Goal: Information Seeking & Learning: Learn about a topic

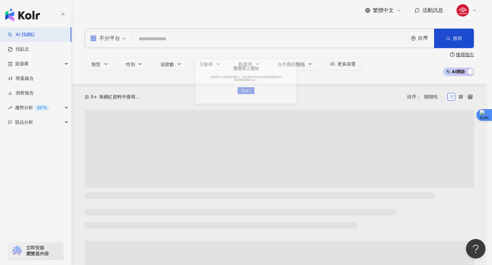
click at [33, 18] on div "重複登入通知 您的帳戶已在其他裝置登入，所以您現在所在的裝置會被自動登出 若有疑問請聯絡 Kolr。 我知道了" at bounding box center [246, 132] width 492 height 265
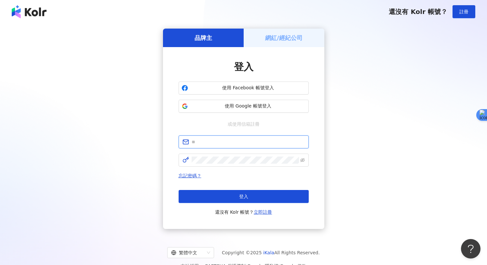
click at [222, 144] on input "text" at bounding box center [247, 141] width 113 height 7
type input "**********"
click at [226, 156] on span at bounding box center [243, 160] width 130 height 13
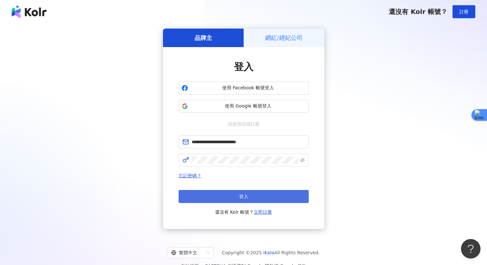
click at [212, 200] on button "登入" at bounding box center [243, 196] width 130 height 13
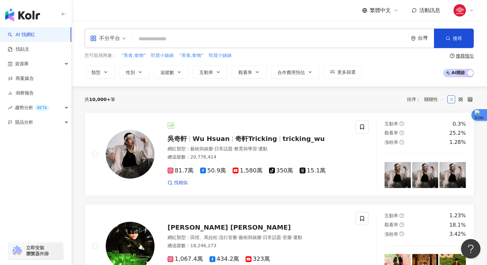
click at [303, 35] on input "search" at bounding box center [270, 39] width 270 height 12
paste input "*********"
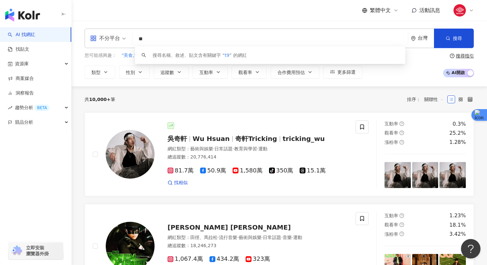
type input "*"
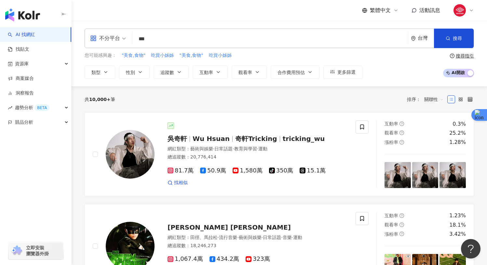
type input "***"
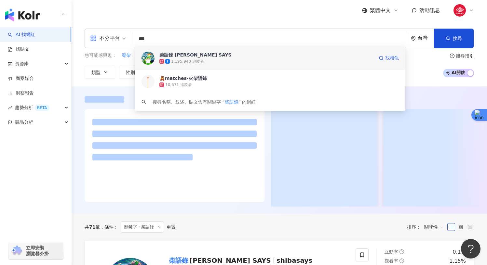
click at [258, 56] on span "柴語錄 [PERSON_NAME] SAYS" at bounding box center [266, 55] width 214 height 7
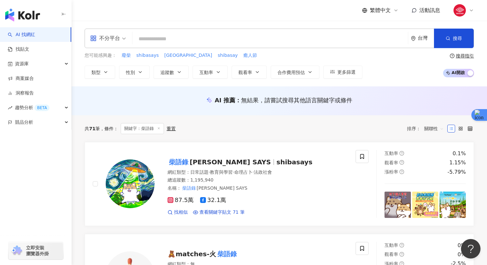
paste input "**********"
type input "**********"
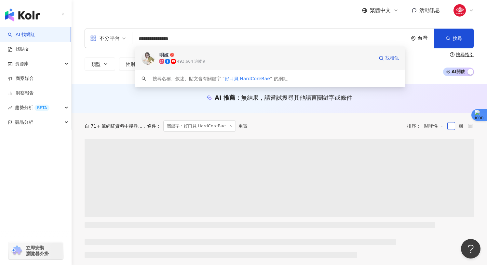
click at [204, 56] on span "唄姬" at bounding box center [266, 55] width 214 height 7
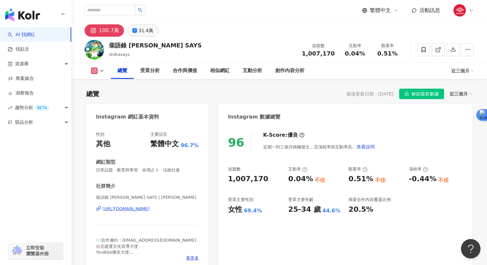
click at [138, 32] on div "31.4萬" at bounding box center [145, 30] width 15 height 9
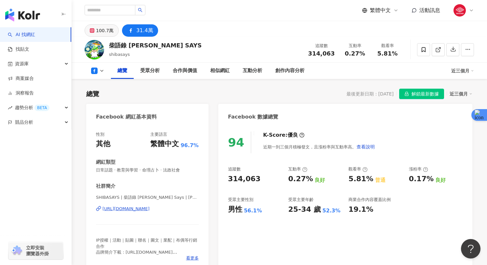
click at [113, 30] on button "100.7萬" at bounding box center [102, 30] width 34 height 12
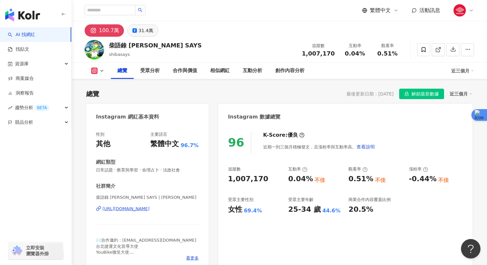
click at [132, 29] on icon at bounding box center [134, 30] width 5 height 5
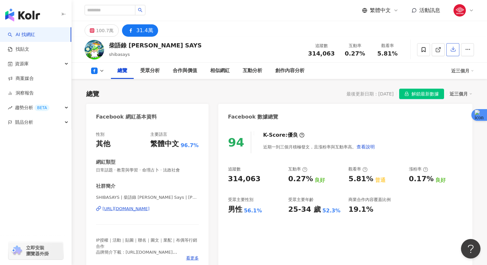
click at [453, 53] on button "button" at bounding box center [452, 49] width 13 height 13
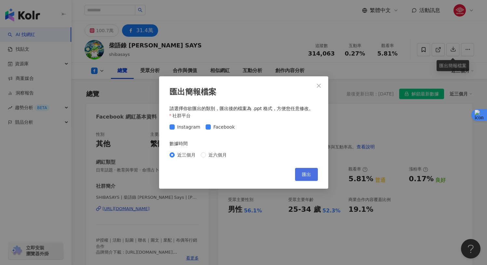
click at [301, 174] on button "匯出" at bounding box center [306, 174] width 23 height 13
click at [316, 84] on icon "close" at bounding box center [318, 85] width 5 height 5
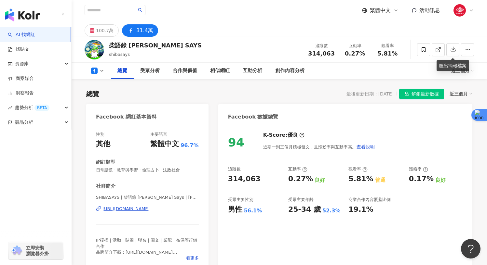
click at [24, 20] on img "button" at bounding box center [22, 14] width 35 height 13
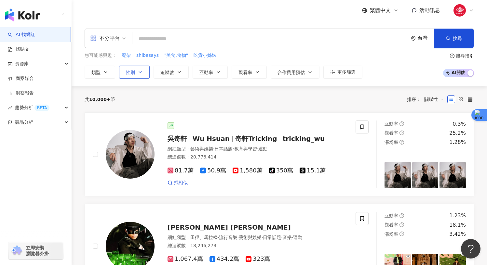
click at [129, 76] on button "性別" at bounding box center [134, 72] width 31 height 13
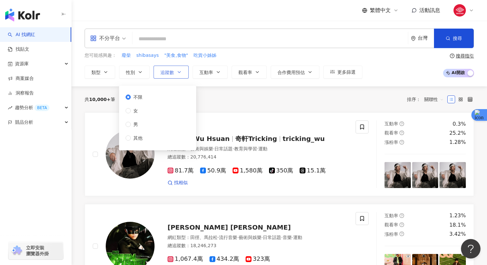
click at [157, 74] on button "追蹤數" at bounding box center [170, 72] width 35 height 13
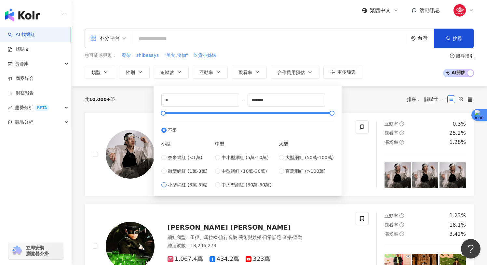
click at [194, 184] on span "小型網紅 (3萬-5萬)" at bounding box center [188, 184] width 40 height 7
type input "*****"
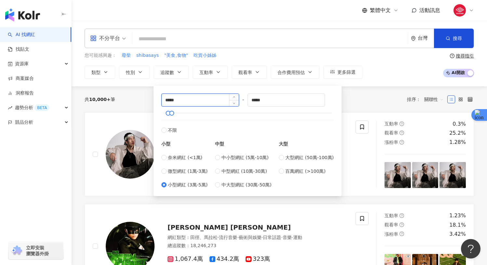
click at [168, 100] on input "*****" at bounding box center [200, 100] width 77 height 12
type input "*****"
click at [255, 99] on input "*****" at bounding box center [286, 100] width 77 height 12
drag, startPoint x: 255, startPoint y: 99, endPoint x: 274, endPoint y: 99, distance: 19.2
click at [274, 99] on input "*****" at bounding box center [286, 100] width 77 height 12
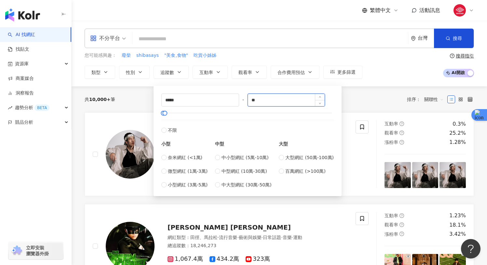
type input "*"
type input "*****"
click at [247, 61] on div "您可能感興趣： 廢柴 shibasays "美食,食物" 吃貨小姊姊 類型 性別 追蹤數 互動率 觀看率 合作費用預估 更多篩選 不限 女 男 其他 ****…" at bounding box center [224, 65] width 278 height 27
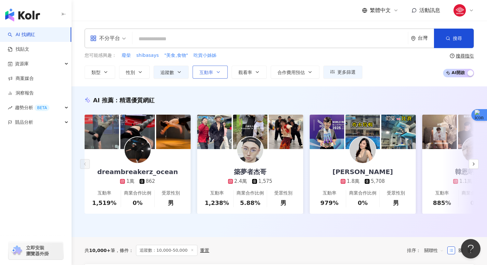
click at [210, 70] on span "互動率" at bounding box center [206, 72] width 14 height 5
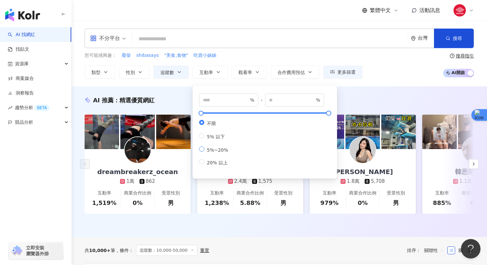
click at [221, 151] on span "5%~20%" at bounding box center [217, 150] width 26 height 5
type input "*"
type input "**"
click at [261, 56] on div "您可能感興趣： 廢柴 shibasays "美食,食物" 吃貨小姊姊" at bounding box center [224, 55] width 278 height 7
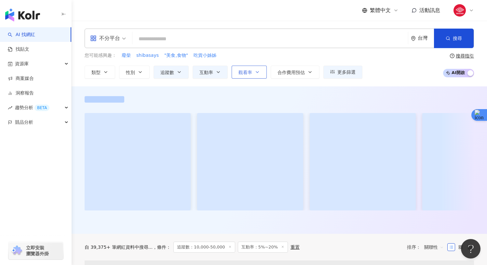
click at [256, 72] on icon "button" at bounding box center [257, 72] width 5 height 5
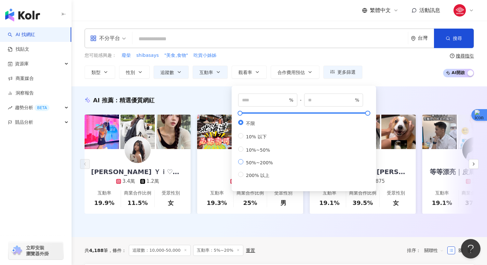
click at [248, 165] on span "50%~200%" at bounding box center [259, 162] width 32 height 5
type input "**"
type input "***"
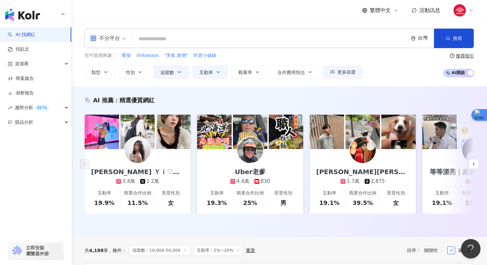
click at [276, 54] on div "您可能感興趣： 廢柴 shibasays "美食,食物" 吃貨小姊姊" at bounding box center [224, 55] width 278 height 7
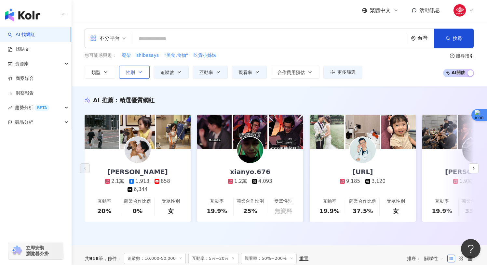
click at [134, 71] on span "性別" at bounding box center [130, 72] width 9 height 5
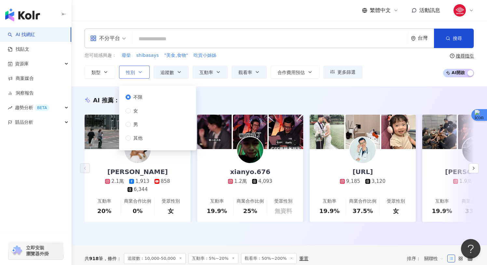
click at [134, 71] on span "性別" at bounding box center [130, 72] width 9 height 5
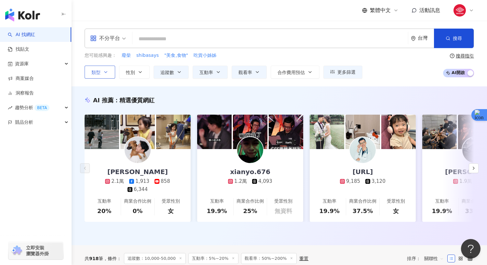
click at [104, 72] on icon "button" at bounding box center [105, 72] width 3 height 1
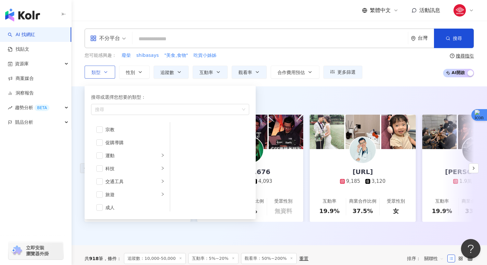
scroll to position [225, 0]
click at [138, 165] on div "科技" at bounding box center [132, 164] width 54 height 7
click at [101, 164] on span "button" at bounding box center [99, 165] width 7 height 7
click at [98, 154] on span "button" at bounding box center [99, 154] width 7 height 7
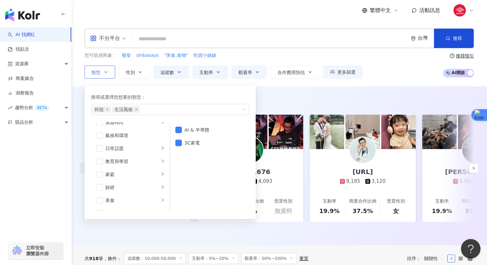
scroll to position [21, 0]
click at [98, 174] on span "button" at bounding box center [99, 174] width 7 height 7
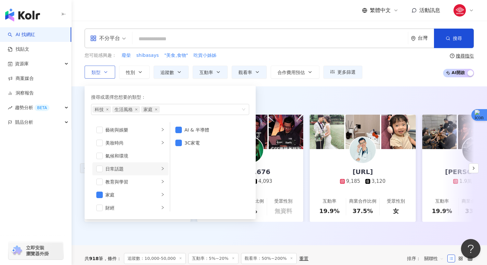
click at [120, 170] on div "日常話題" at bounding box center [132, 168] width 54 height 7
click at [175, 156] on span "button" at bounding box center [178, 156] width 7 height 7
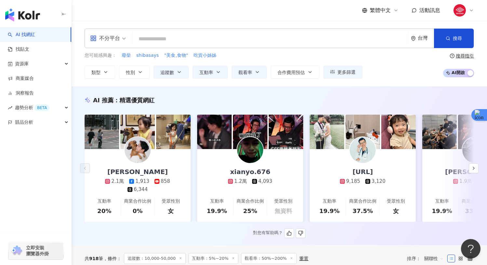
click at [281, 97] on div "AI 推薦 ： 精選優質網紅" at bounding box center [279, 100] width 389 height 8
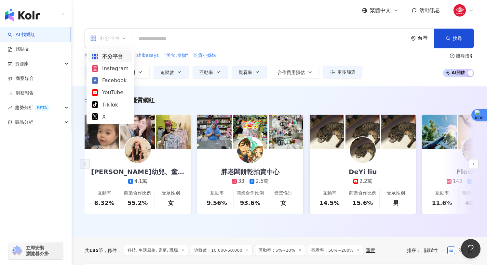
click at [109, 35] on div "不分平台" at bounding box center [105, 38] width 30 height 10
click at [101, 80] on div "Facebook" at bounding box center [110, 80] width 37 height 8
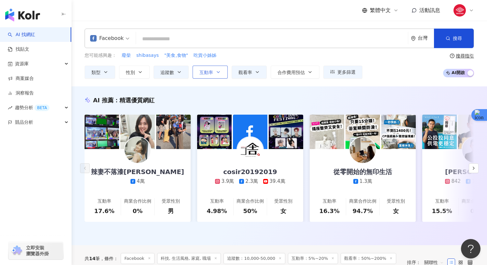
click at [207, 68] on button "互動率" at bounding box center [209, 72] width 35 height 13
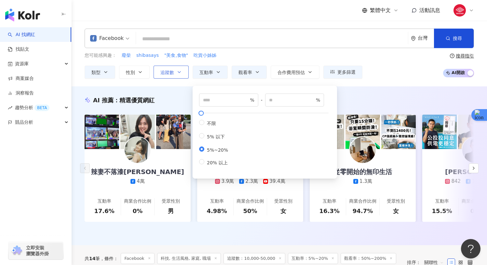
click at [175, 72] on button "追蹤數" at bounding box center [170, 72] width 35 height 13
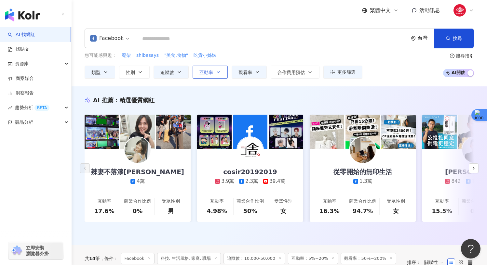
click at [194, 74] on button "互動率" at bounding box center [209, 72] width 35 height 13
click at [255, 73] on icon "button" at bounding box center [257, 72] width 5 height 5
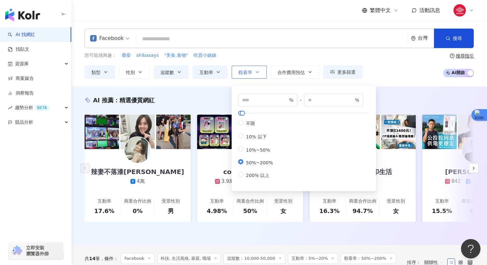
click at [254, 73] on button "觀看率" at bounding box center [248, 72] width 35 height 13
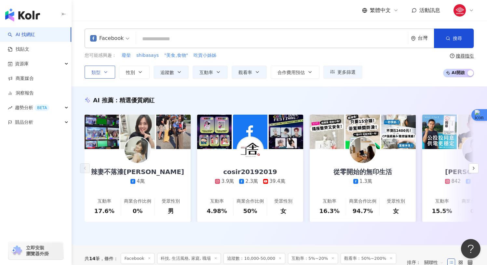
click at [104, 69] on button "類型" at bounding box center [100, 72] width 31 height 13
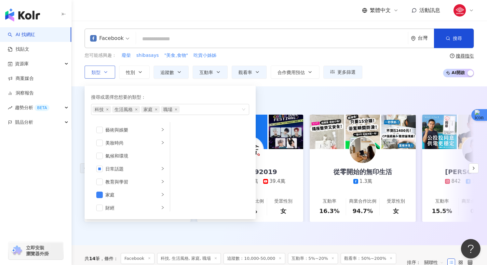
click at [104, 69] on button "類型 搜尋或選擇您想要的類型： 科技 生活風格 家庭 職場 藝術與娛樂 美妝時尚 氣候和環境 日常話題 教育與學習 家庭 財經 美食 命理占卜 遊戲 法政社會…" at bounding box center [100, 72] width 31 height 13
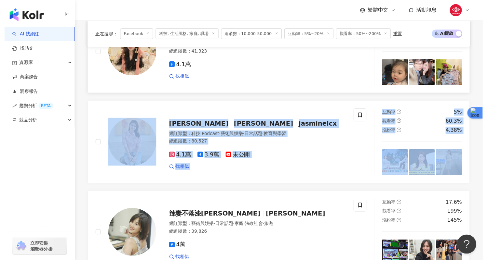
scroll to position [554, 0]
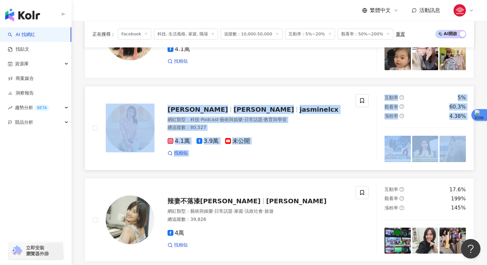
click at [301, 170] on link "劉宸希 Jasmine Liu jasminelcx 網紅類型 ： 科技 · Podcast · 藝術與娛樂 · 日常話題 · 教育與學習 總追蹤數 ： 80…" at bounding box center [279, 128] width 389 height 84
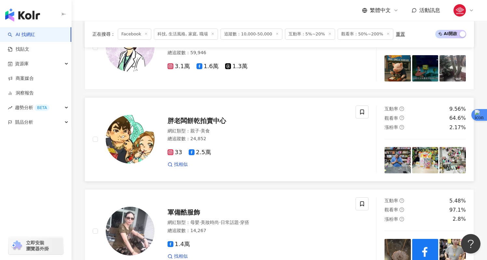
scroll to position [1013, 0]
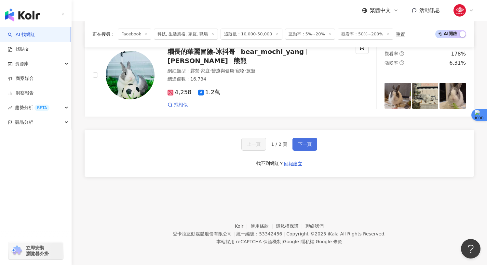
click at [306, 146] on span "下一頁" at bounding box center [305, 144] width 14 height 5
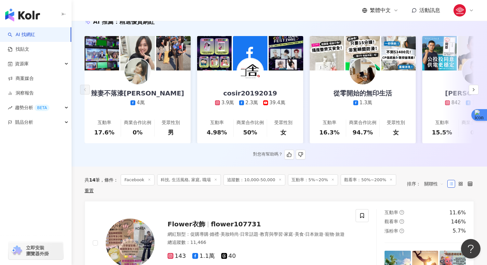
scroll to position [0, 0]
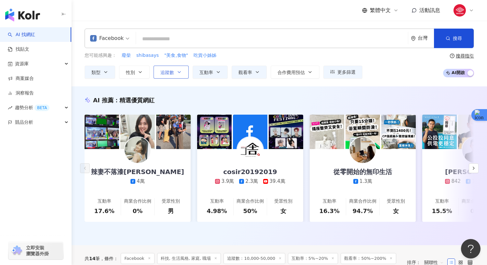
click at [178, 72] on icon "button" at bounding box center [179, 72] width 3 height 1
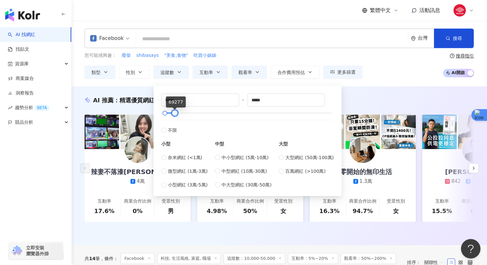
drag, startPoint x: 172, startPoint y: 112, endPoint x: 175, endPoint y: 112, distance: 3.3
click at [175, 112] on div at bounding box center [175, 114] width 4 height 4
drag, startPoint x: 269, startPoint y: 100, endPoint x: 227, endPoint y: 99, distance: 41.9
click at [227, 99] on div "***** - ***** 不限 小型 奈米網紅 (<1萬) 微型網紅 (1萬-3萬) 小型網紅 (3萬-5萬) 中型 中小型網紅 (5萬-10萬) 中型網紅…" at bounding box center [247, 141] width 172 height 95
type input "*****"
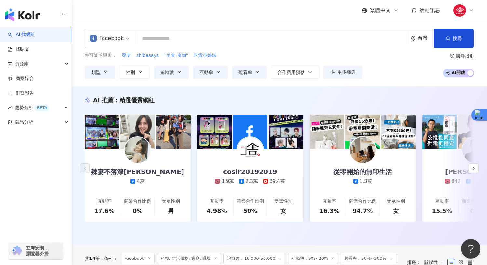
click at [232, 52] on div "您可能感興趣： 廢柴 shibasays "美食,食物" 吃貨小姊姊" at bounding box center [224, 55] width 278 height 7
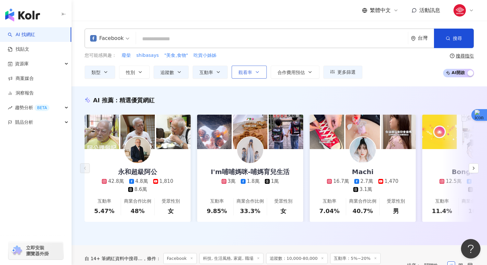
click at [250, 74] on span "觀看率" at bounding box center [245, 72] width 14 height 5
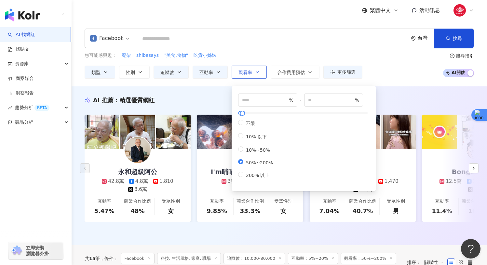
click at [250, 74] on span "觀看率" at bounding box center [245, 72] width 14 height 5
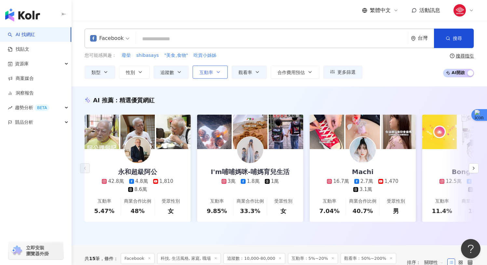
click at [217, 74] on button "互動率" at bounding box center [209, 72] width 35 height 13
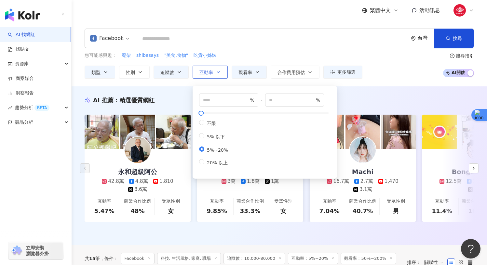
click at [217, 74] on icon "button" at bounding box center [218, 72] width 5 height 5
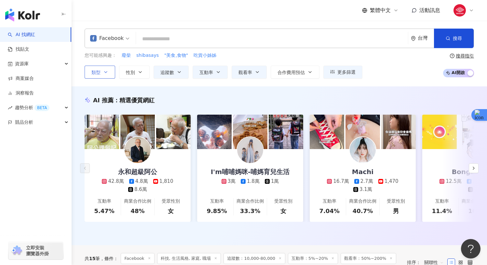
click at [100, 67] on button "類型" at bounding box center [100, 72] width 31 height 13
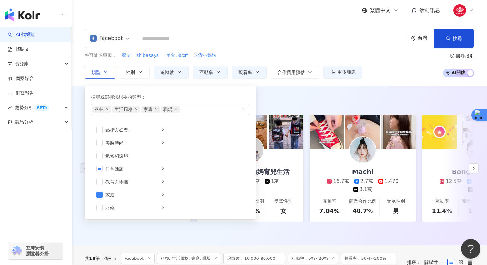
click at [100, 69] on button "類型 搜尋或選擇您想要的類型： 科技 生活風格 家庭 職場 藝術與娛樂 美妝時尚 氣候和環境 日常話題 教育與學習 家庭 財經 美食 命理占卜 遊戲 法政社會…" at bounding box center [100, 72] width 31 height 13
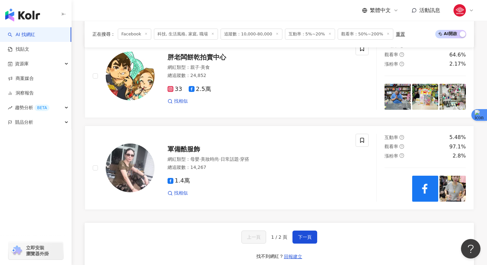
scroll to position [1199, 0]
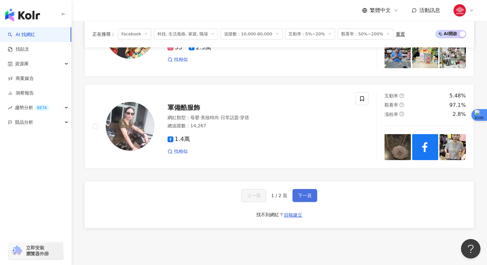
click at [311, 198] on button "下一頁" at bounding box center [304, 195] width 25 height 13
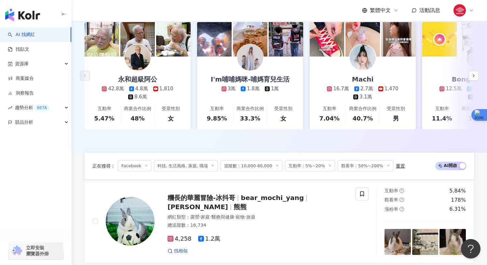
scroll to position [0, 0]
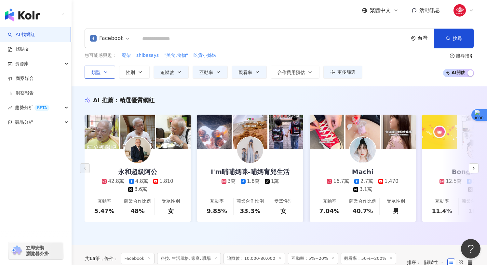
click at [108, 72] on icon "button" at bounding box center [105, 72] width 5 height 5
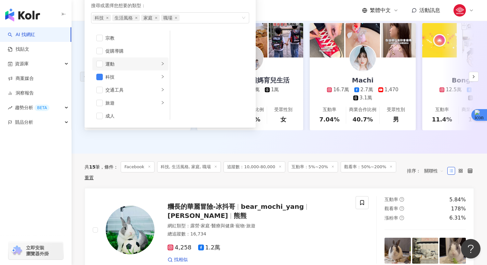
scroll to position [222, 0]
click at [113, 49] on div "促購導購" at bounding box center [134, 49] width 59 height 7
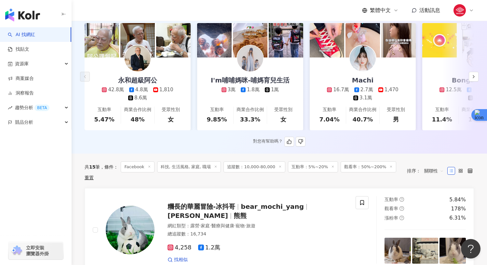
click at [150, 145] on div "對您有幫助嗎？" at bounding box center [279, 142] width 389 height 10
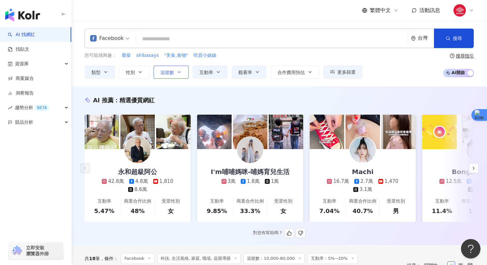
click at [170, 75] on button "追蹤數" at bounding box center [170, 72] width 35 height 13
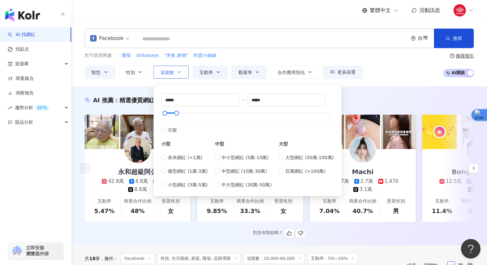
click at [170, 74] on span "追蹤數" at bounding box center [167, 72] width 14 height 5
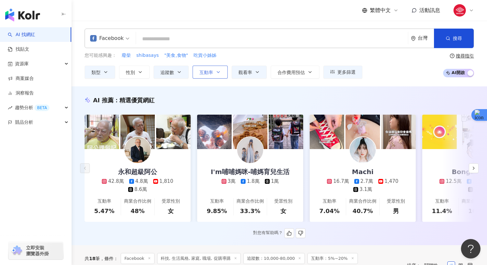
click at [200, 75] on button "互動率" at bounding box center [209, 72] width 35 height 13
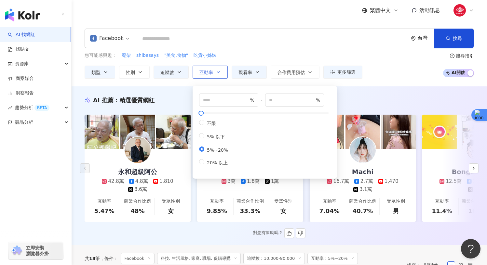
click at [200, 75] on button "互動率" at bounding box center [209, 72] width 35 height 13
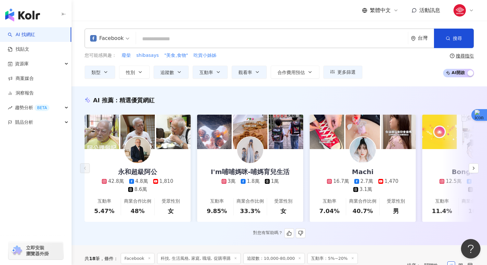
click at [230, 75] on div "類型 性別 追蹤數 互動率 觀看率 合作費用預估 更多篩選 不限 女 男 其他 ***** - ***** 不限 小型 奈米網紅 (<1萬) 微型網紅 (1萬…" at bounding box center [224, 72] width 278 height 13
click at [235, 75] on button "觀看率" at bounding box center [248, 72] width 35 height 13
click at [220, 74] on icon "button" at bounding box center [218, 72] width 5 height 5
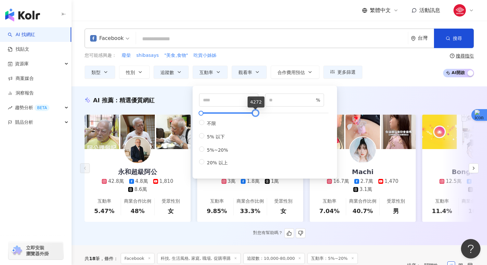
type input "*****"
drag, startPoint x: 203, startPoint y: 113, endPoint x: 347, endPoint y: 107, distance: 144.2
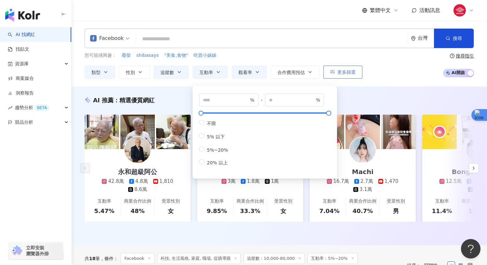
click at [337, 70] on span "更多篩選" at bounding box center [346, 72] width 18 height 5
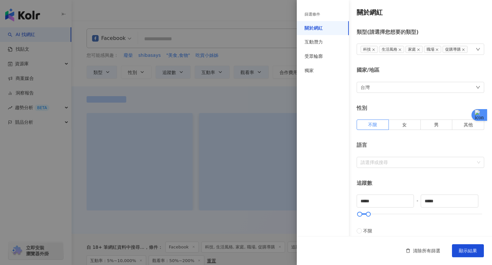
click at [267, 59] on div at bounding box center [246, 132] width 492 height 265
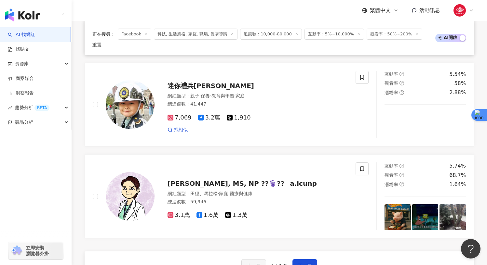
scroll to position [1170, 0]
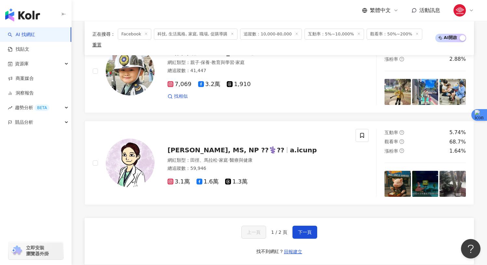
click at [299, 221] on div "上一頁 1 / 2 頁 下一頁 找不到網紅？ 回報建立" at bounding box center [279, 241] width 389 height 47
click at [299, 226] on button "下一頁" at bounding box center [304, 232] width 25 height 13
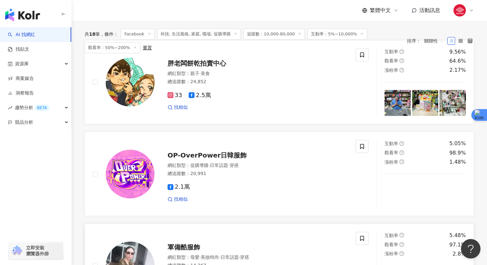
scroll to position [228, 0]
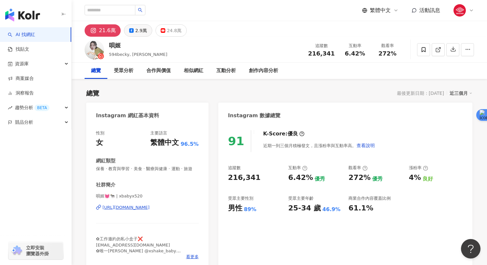
click at [136, 31] on div "2.9萬" at bounding box center [141, 30] width 12 height 9
click at [137, 32] on div "2.9萬" at bounding box center [141, 30] width 12 height 9
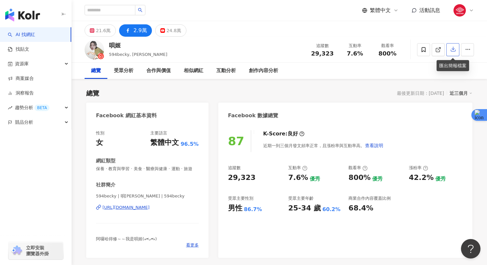
click at [447, 51] on button "button" at bounding box center [452, 49] width 13 height 13
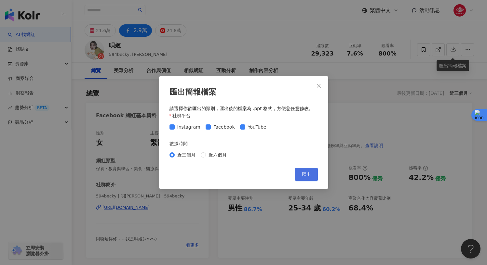
click at [310, 175] on span "匯出" at bounding box center [306, 174] width 9 height 5
click at [128, 14] on div "匯出簡報檔案 請選擇你欲匯出的類別，匯出後的檔案為 .ppt 格式，方便您任意修改。 社群平台 Instagram Facebook YouTube 數據時間…" at bounding box center [243, 132] width 487 height 265
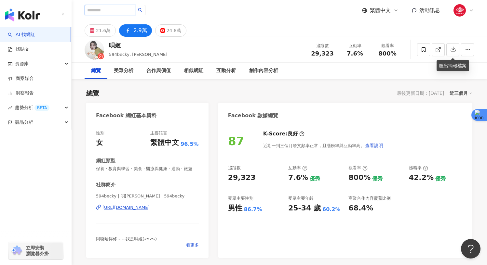
click at [115, 11] on input "search" at bounding box center [110, 10] width 51 height 10
paste input "**********"
type input "**********"
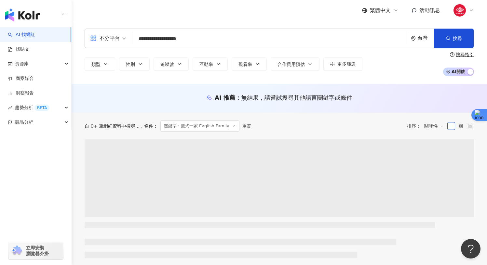
click at [25, 33] on link "AI 找網紅" at bounding box center [21, 35] width 27 height 7
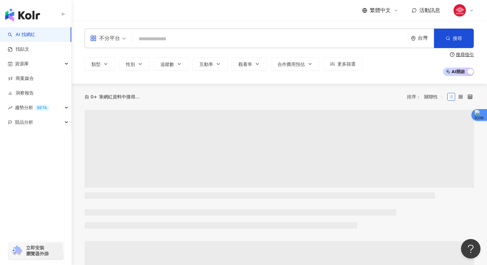
click at [191, 37] on input "search" at bounding box center [270, 39] width 270 height 12
paste input "**********"
type input "**********"
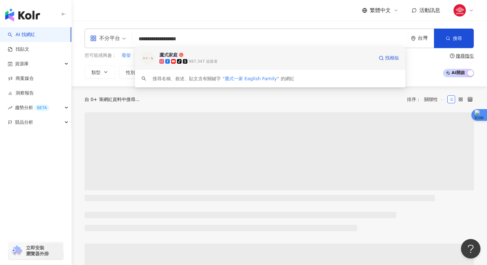
click at [168, 55] on div "鷹式家庭" at bounding box center [168, 55] width 18 height 7
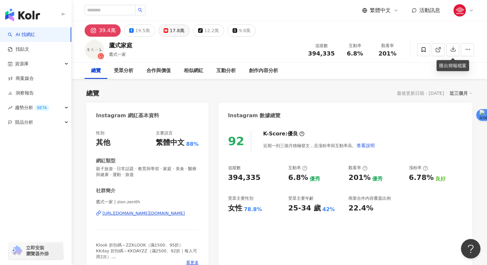
click at [144, 32] on div "19.5萬" at bounding box center [142, 30] width 15 height 9
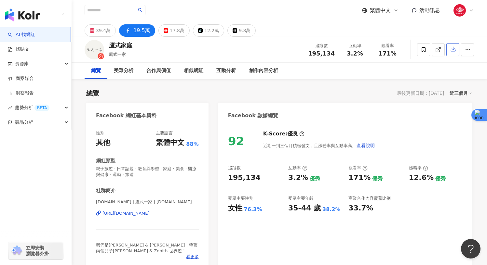
click at [449, 48] on button "button" at bounding box center [452, 49] width 13 height 13
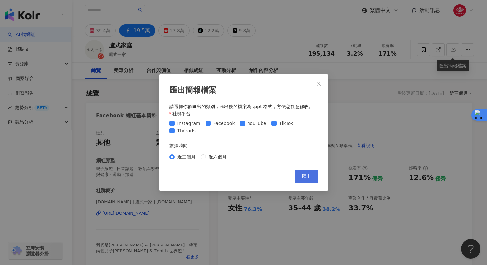
click at [300, 173] on button "匯出" at bounding box center [306, 176] width 23 height 13
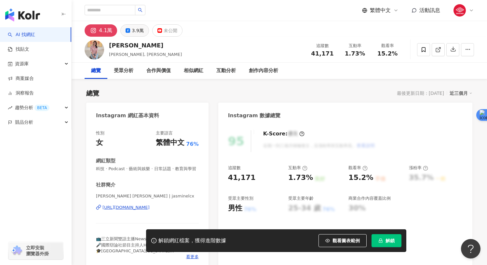
click at [132, 27] on div "3.9萬" at bounding box center [138, 30] width 12 height 9
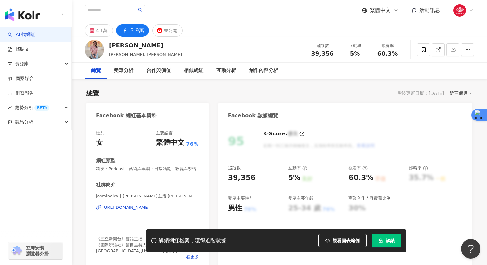
click at [135, 219] on div "jasminelcx | 劉宸希主播 Jasmine | jasminelcx https://www.facebook.com/105708471195541" at bounding box center [147, 212] width 103 height 38
click at [129, 211] on div "[URL][DOMAIN_NAME]" at bounding box center [125, 208] width 47 height 6
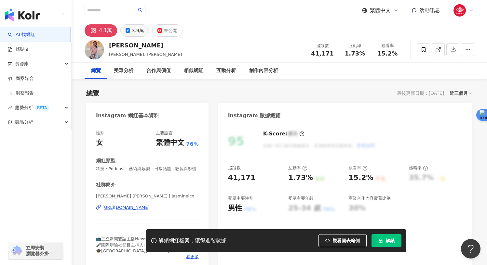
click at [138, 30] on div "3.9萬" at bounding box center [138, 30] width 12 height 9
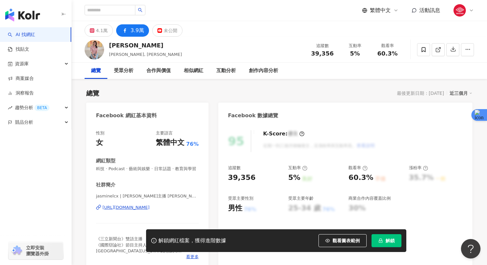
click at [146, 211] on div "[URL][DOMAIN_NAME]" at bounding box center [125, 208] width 47 height 6
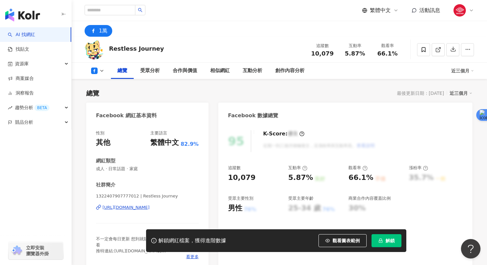
click at [138, 207] on div "[URL][DOMAIN_NAME]" at bounding box center [125, 208] width 47 height 6
